Goal: Find specific page/section: Find specific page/section

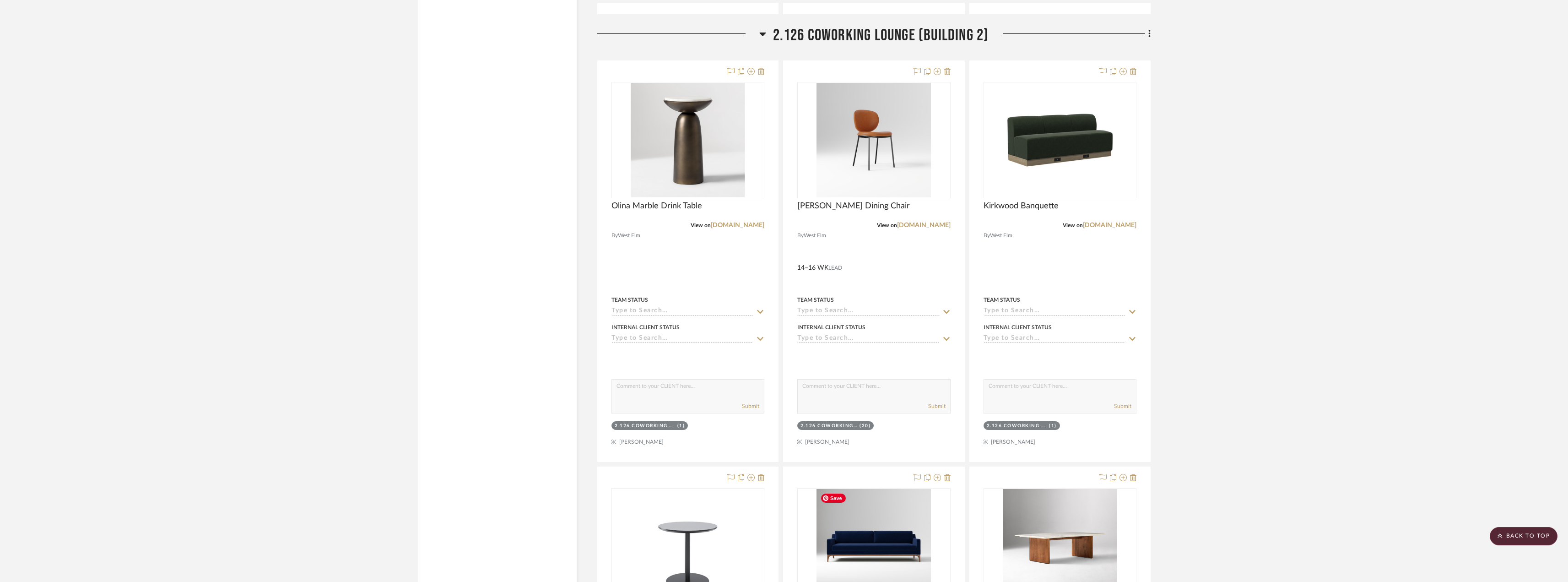
scroll to position [1916, 0]
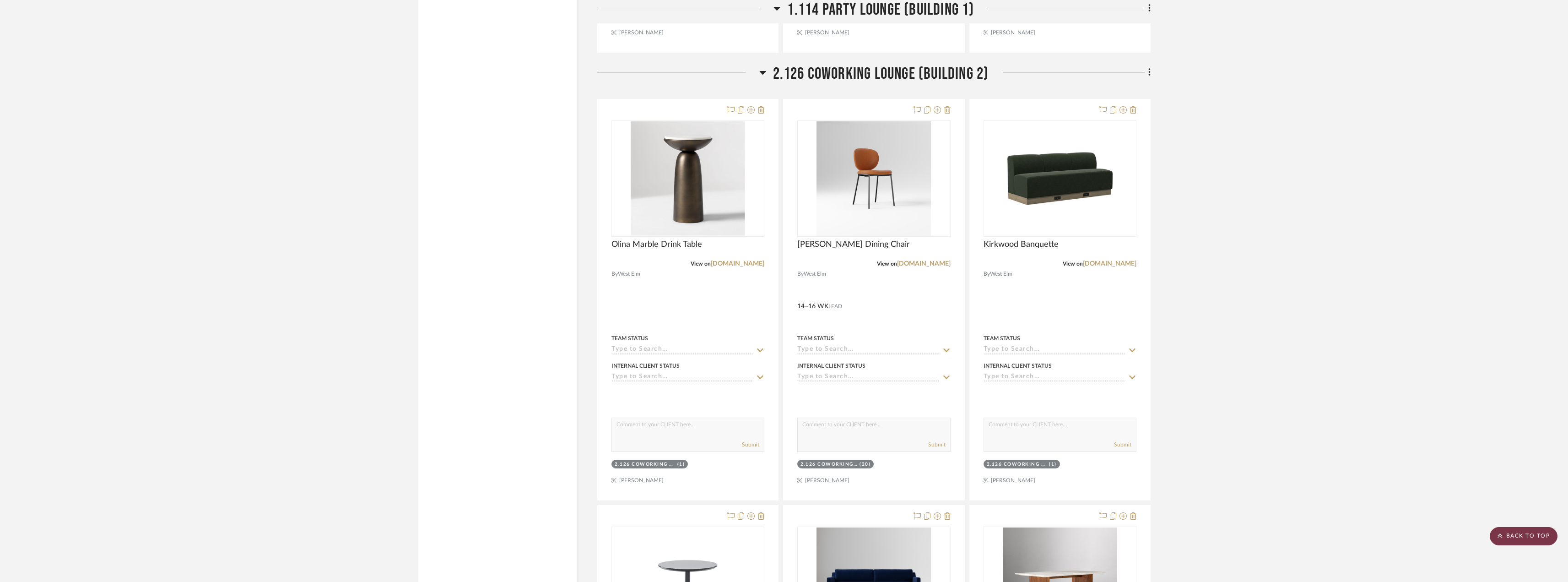
drag, startPoint x: 1491, startPoint y: 539, endPoint x: 1480, endPoint y: 510, distance: 31.0
click at [1491, 539] on scroll-to-top-button "BACK TO TOP" at bounding box center [1523, 536] width 68 height 18
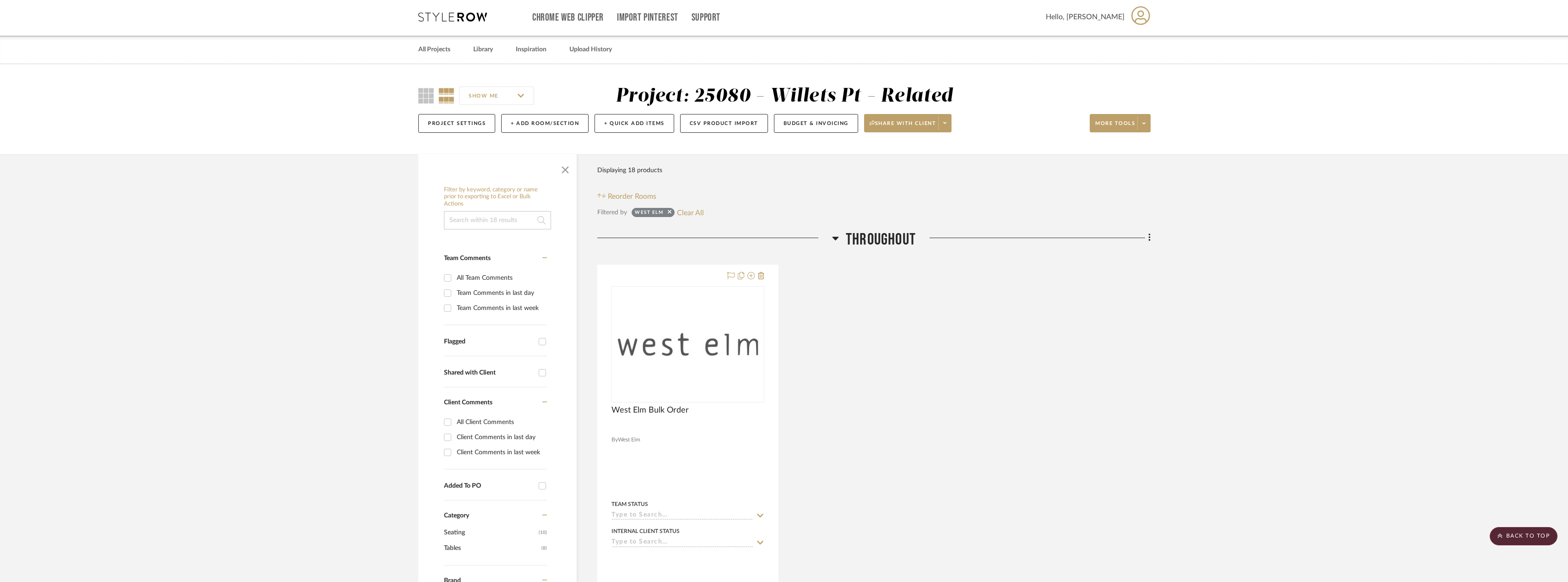
scroll to position [0, 0]
click at [682, 212] on button "Clear All" at bounding box center [690, 214] width 27 height 12
checkbox input "false"
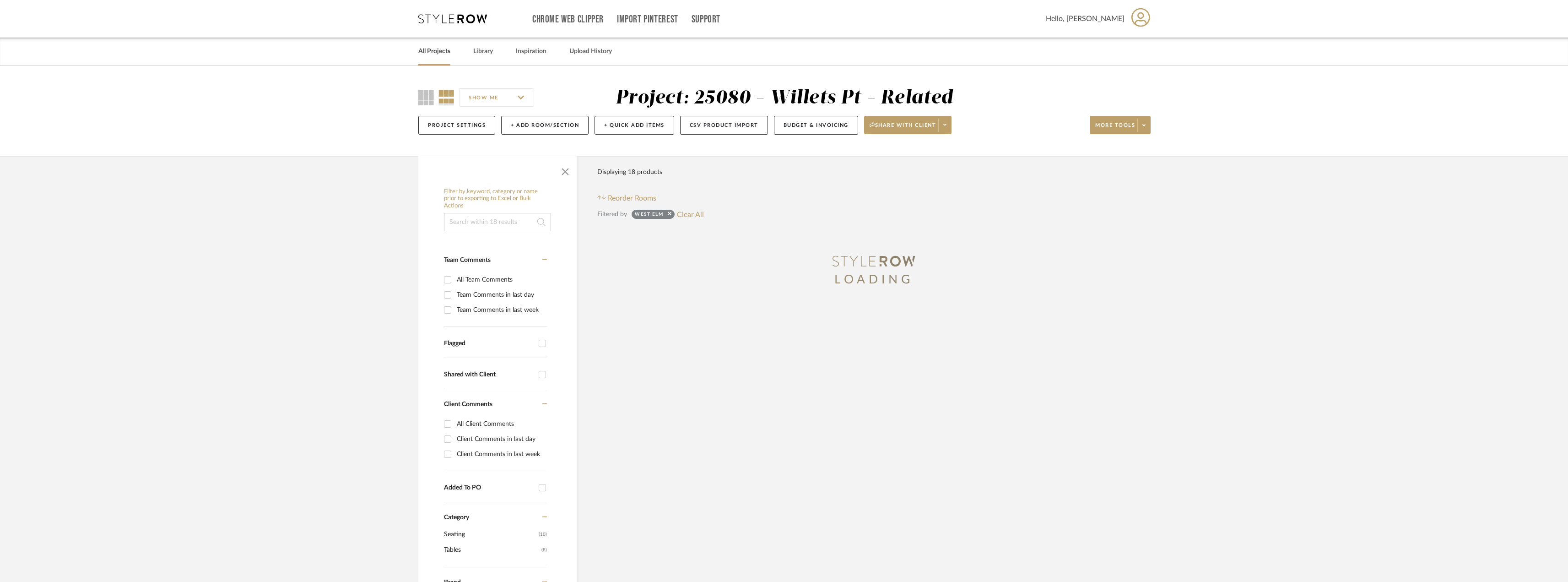
click at [446, 55] on link "All Projects" at bounding box center [434, 51] width 32 height 12
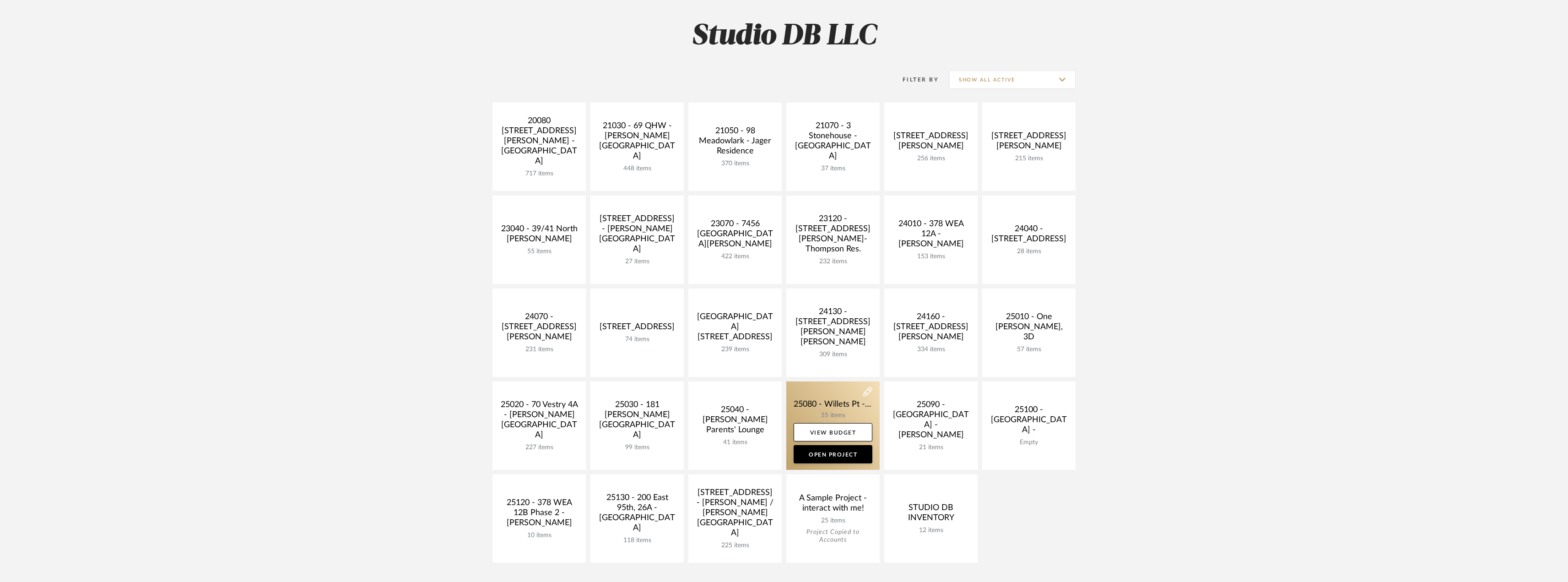
scroll to position [183, 0]
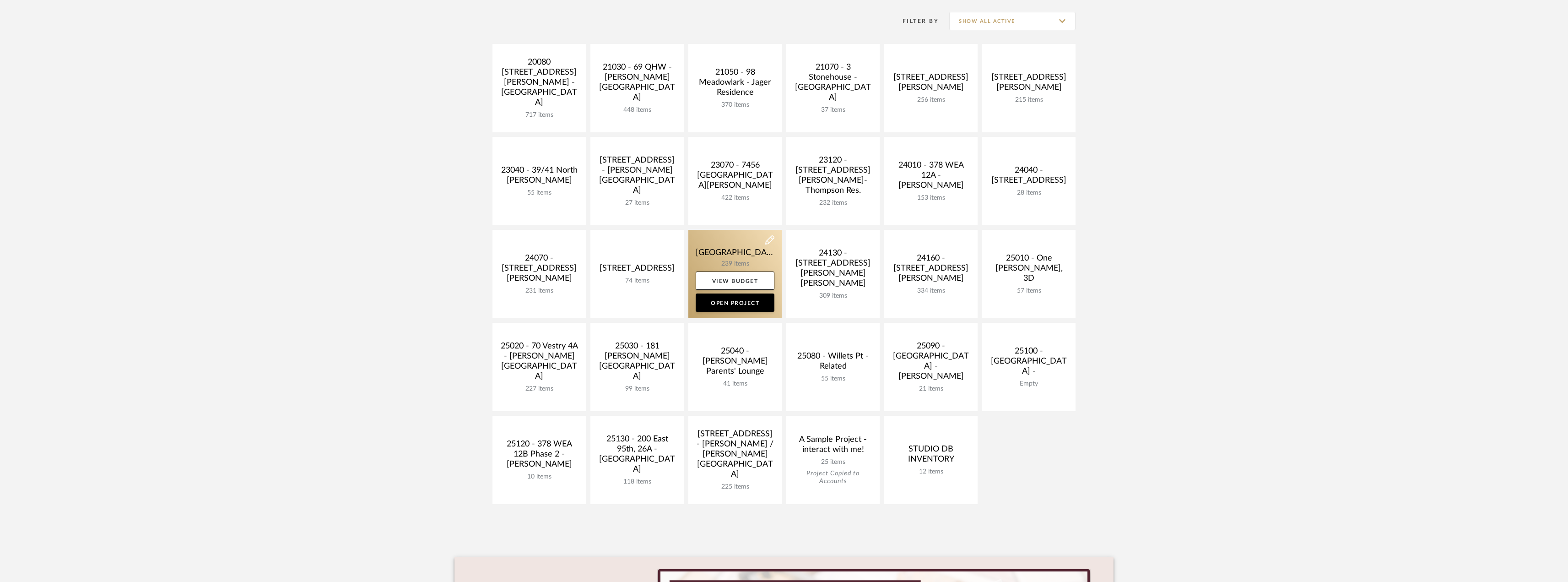
click at [698, 255] on link at bounding box center [735, 273] width 93 height 88
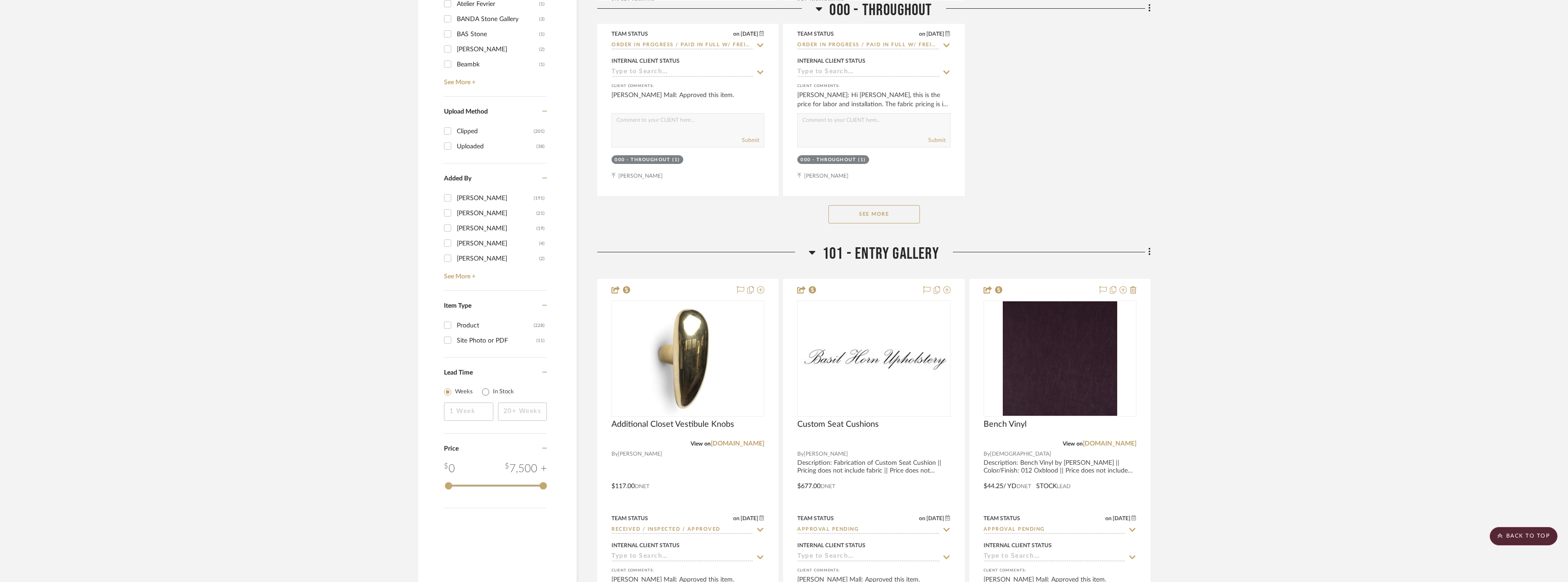
scroll to position [1281, 0]
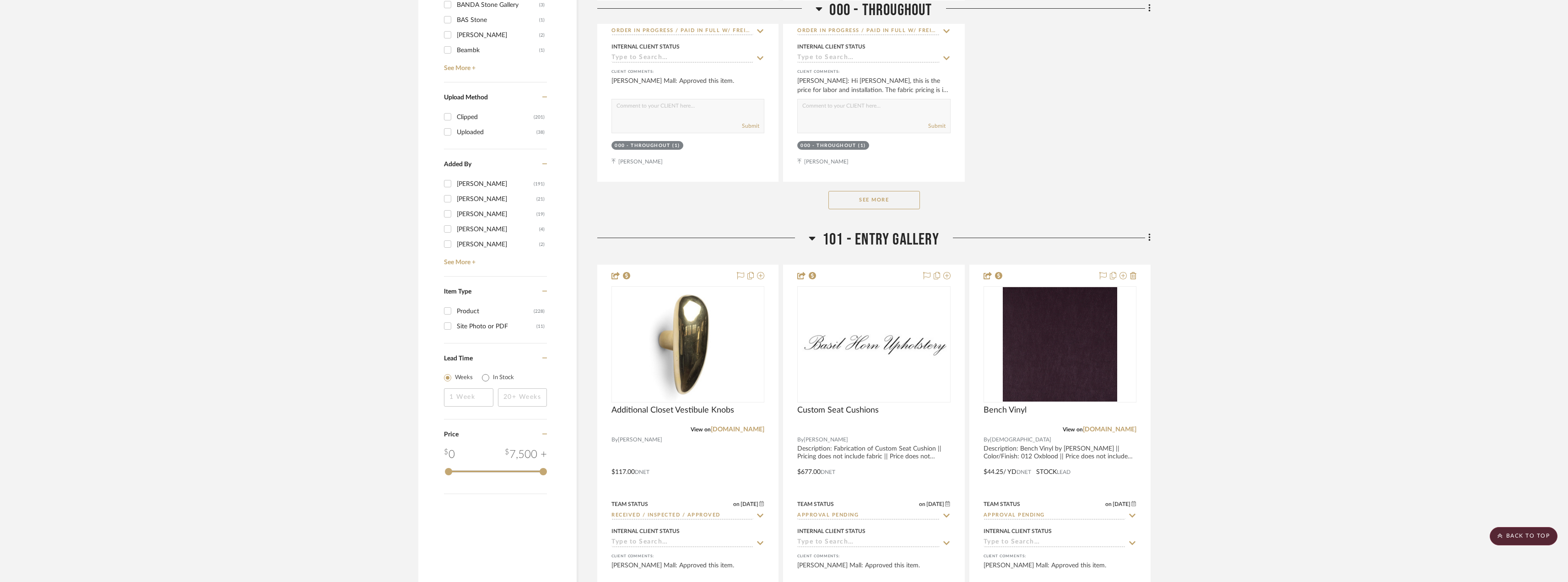
click at [883, 198] on button "See More" at bounding box center [874, 200] width 91 height 18
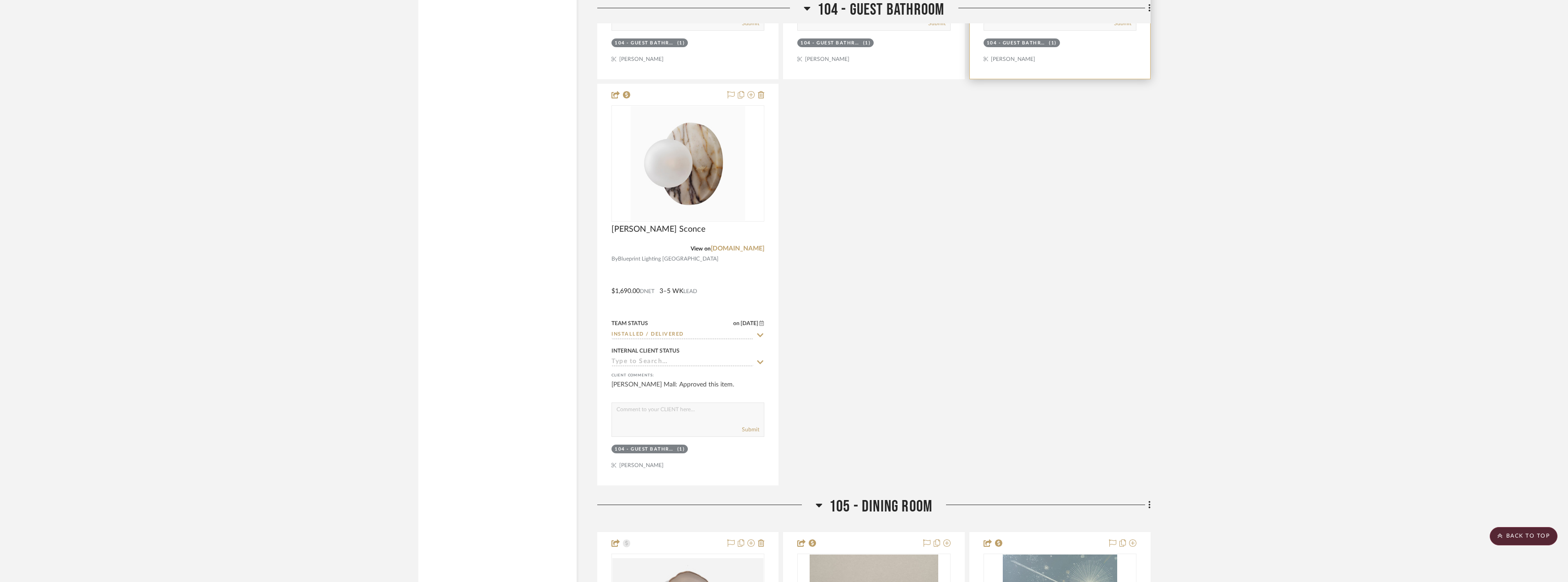
scroll to position [6225, 0]
